Goal: Check status: Check status

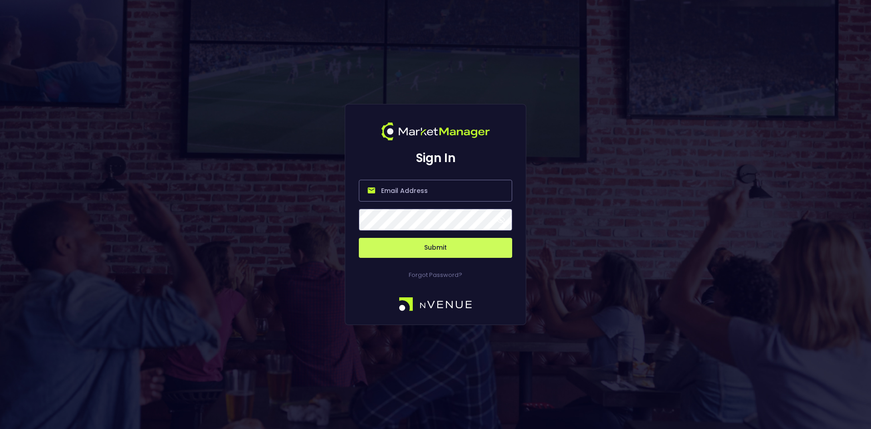
click at [407, 191] on input "email" at bounding box center [435, 191] width 153 height 22
type input "[EMAIL_ADDRESS][DOMAIN_NAME]"
click at [438, 245] on button "Submit" at bounding box center [435, 248] width 153 height 20
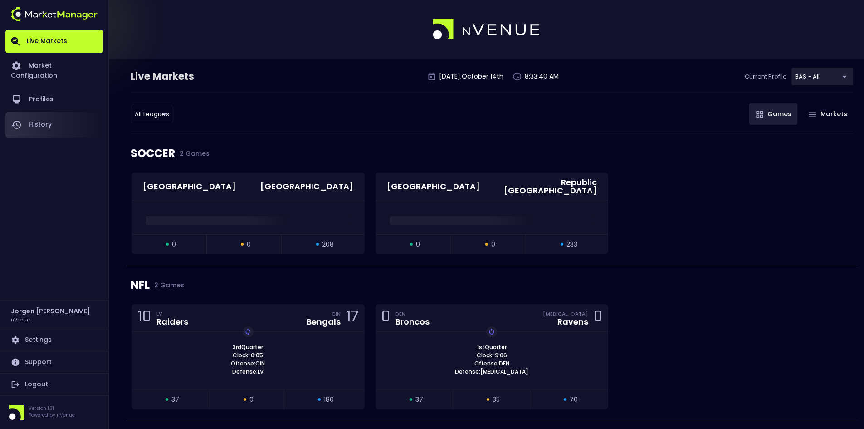
click at [54, 116] on link "History" at bounding box center [54, 124] width 98 height 25
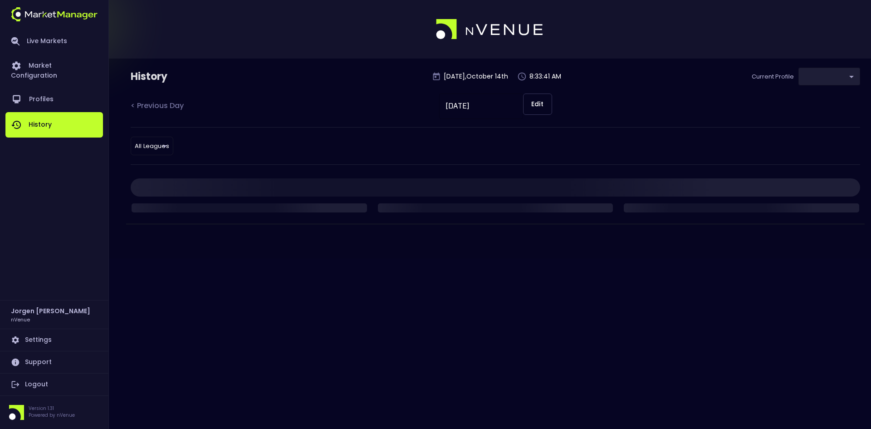
type input "0d810fa5-e353-4d9c-b11d-31f095cae871"
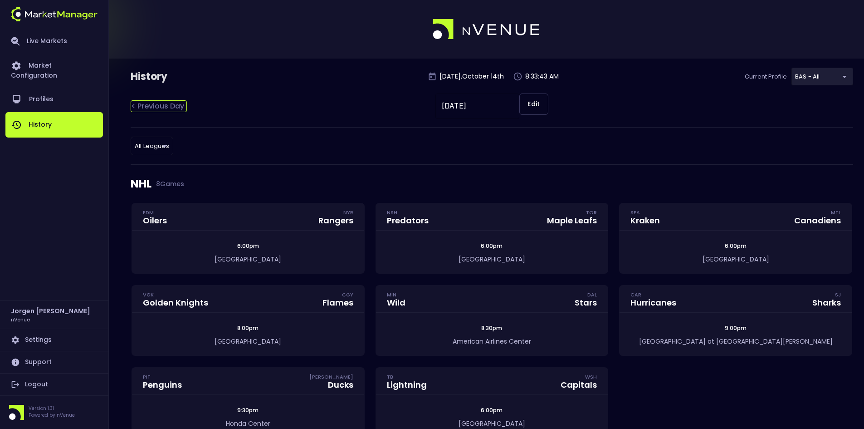
click at [164, 105] on div "< Previous Day" at bounding box center [159, 106] width 56 height 12
type input "[DATE]"
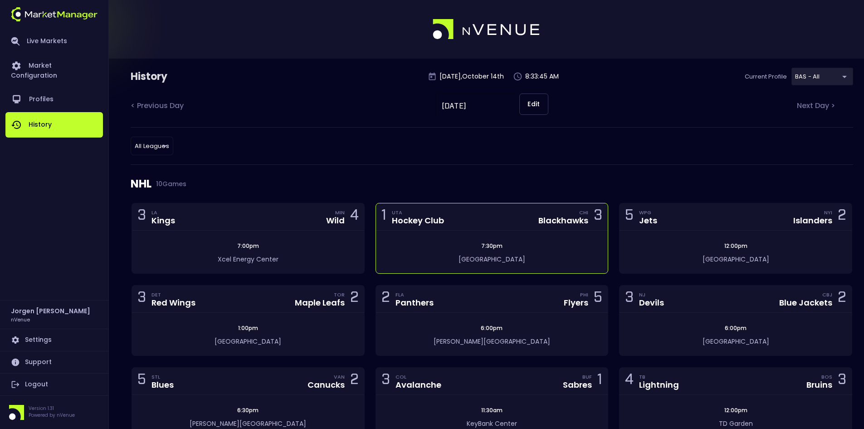
click at [415, 228] on div "1 UTA Hockey Club CHI Blackhawks 3" at bounding box center [492, 216] width 232 height 27
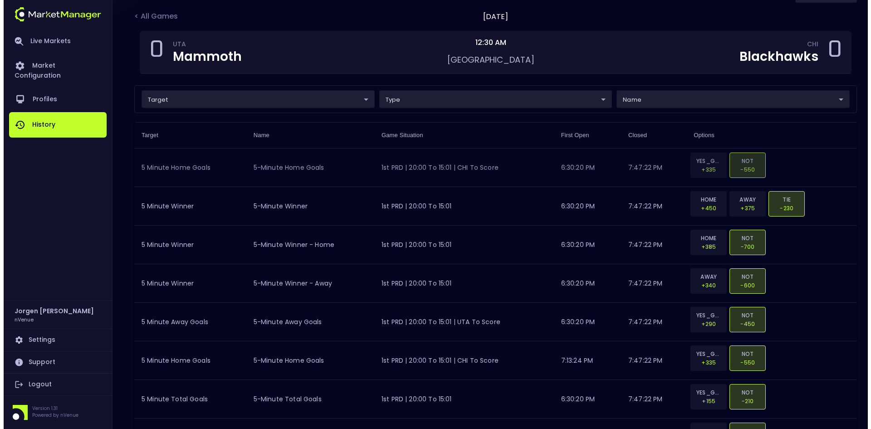
scroll to position [91, 0]
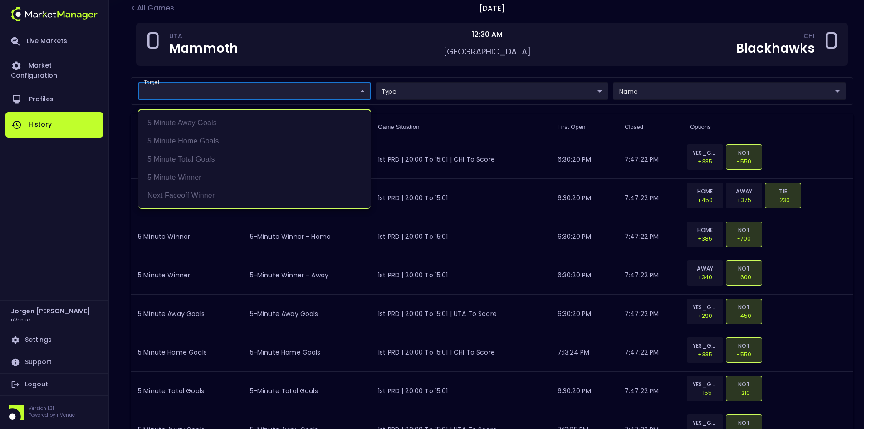
click at [177, 191] on li "Next Faceoff Winner" at bounding box center [254, 195] width 232 height 18
type input "Next Faceoff Winner"
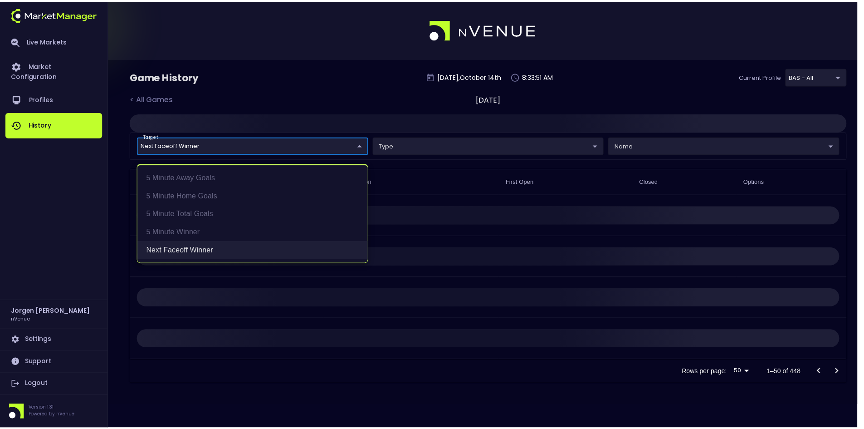
scroll to position [0, 0]
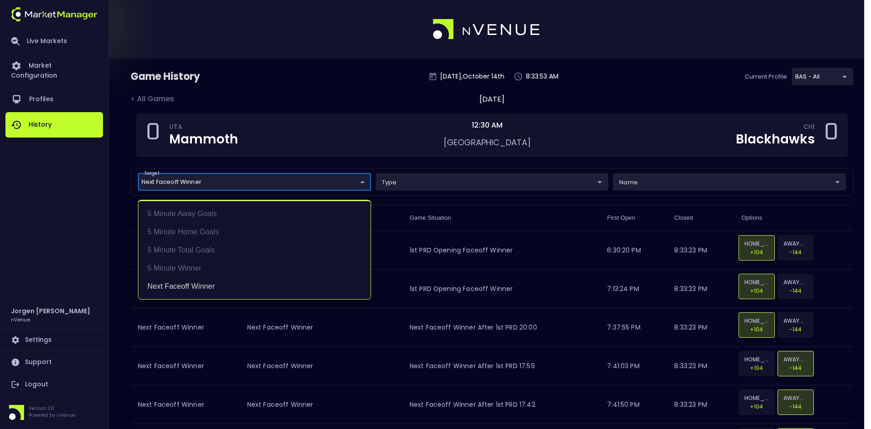
click at [638, 86] on div at bounding box center [435, 214] width 871 height 429
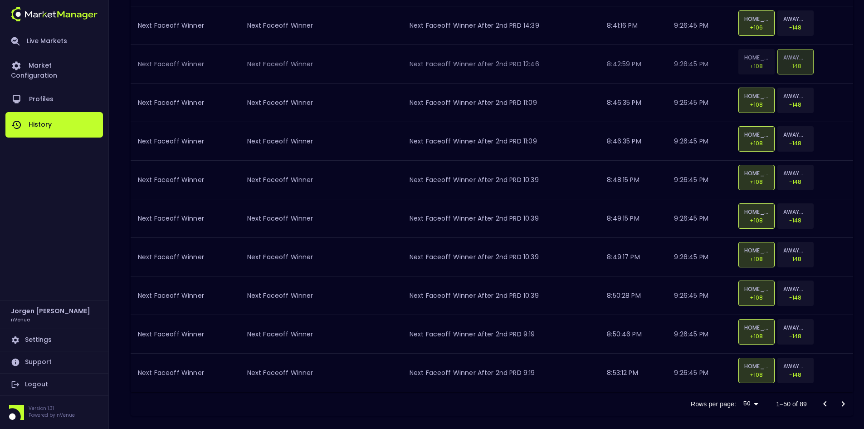
scroll to position [1776, 0]
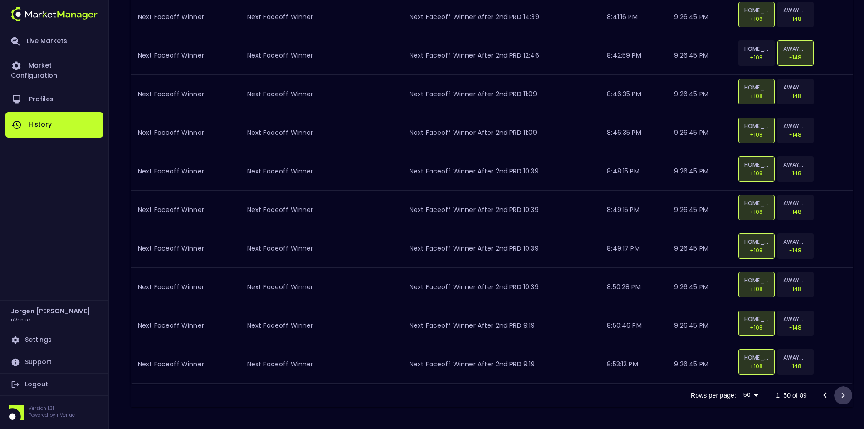
click at [840, 393] on icon "Go to next page" at bounding box center [843, 395] width 11 height 11
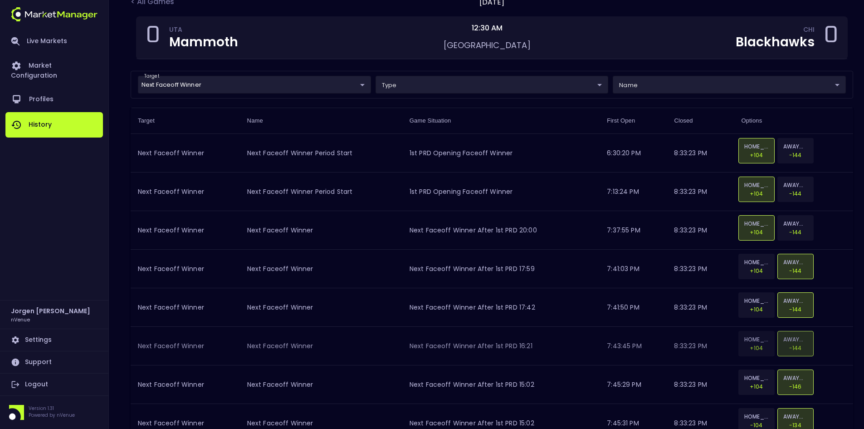
scroll to position [0, 0]
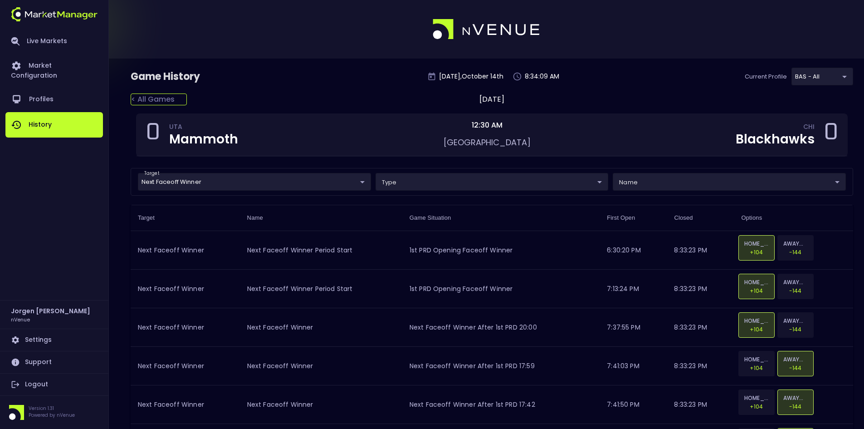
click at [163, 97] on div "< All Games" at bounding box center [159, 99] width 56 height 12
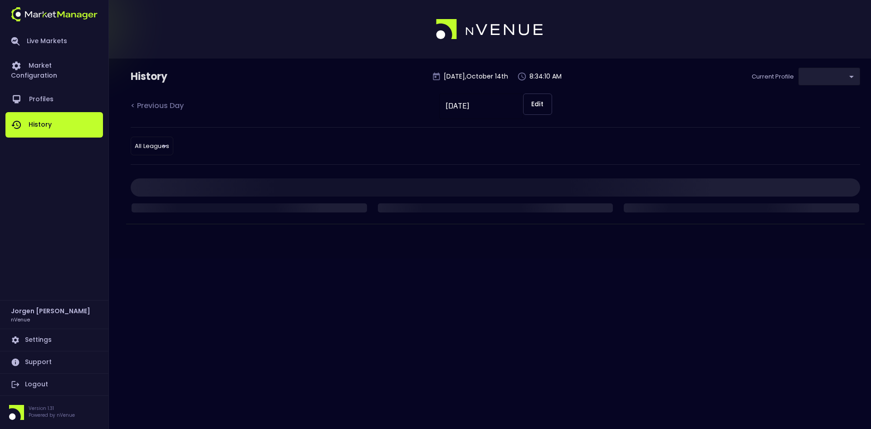
type input "0d810fa5-e353-4d9c-b11d-31f095cae871"
